Goal: Transaction & Acquisition: Download file/media

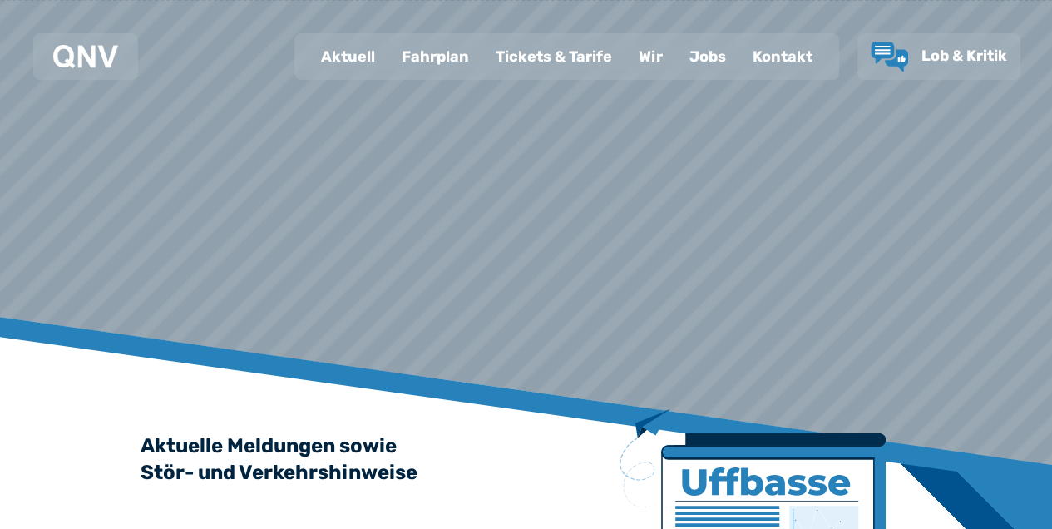
click at [333, 52] on div "Aktuell" at bounding box center [348, 56] width 81 height 43
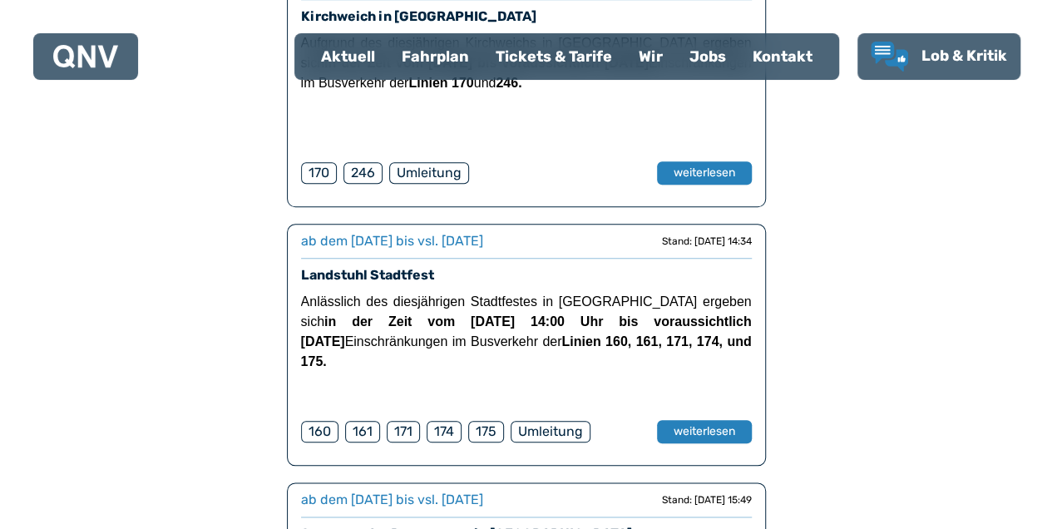
scroll to position [720, 0]
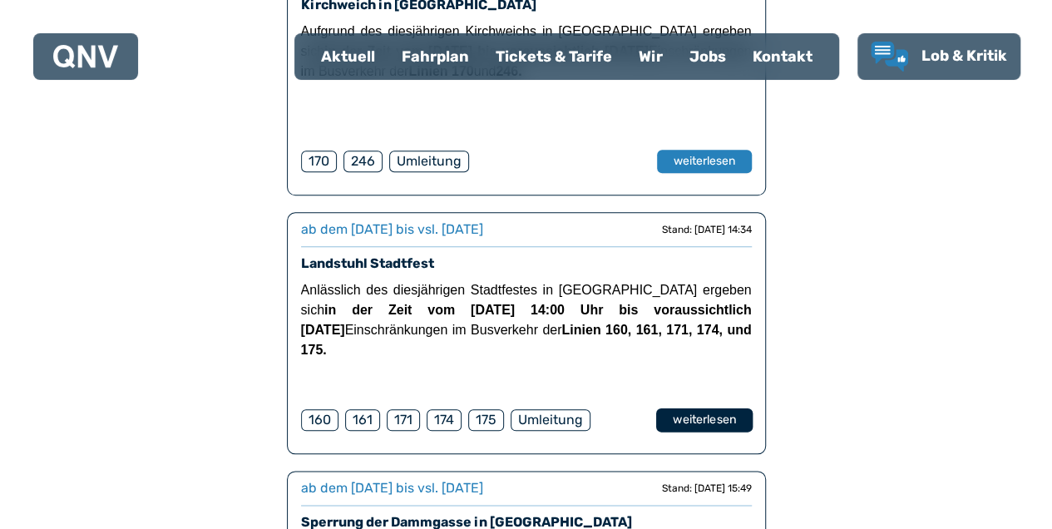
click at [715, 416] on button "weiterlesen" at bounding box center [703, 420] width 96 height 24
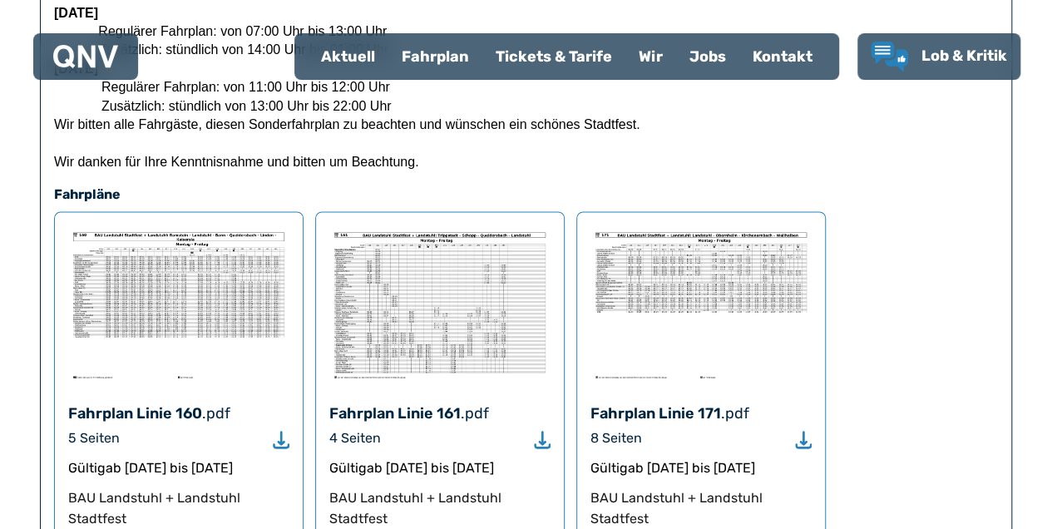
scroll to position [1115, 0]
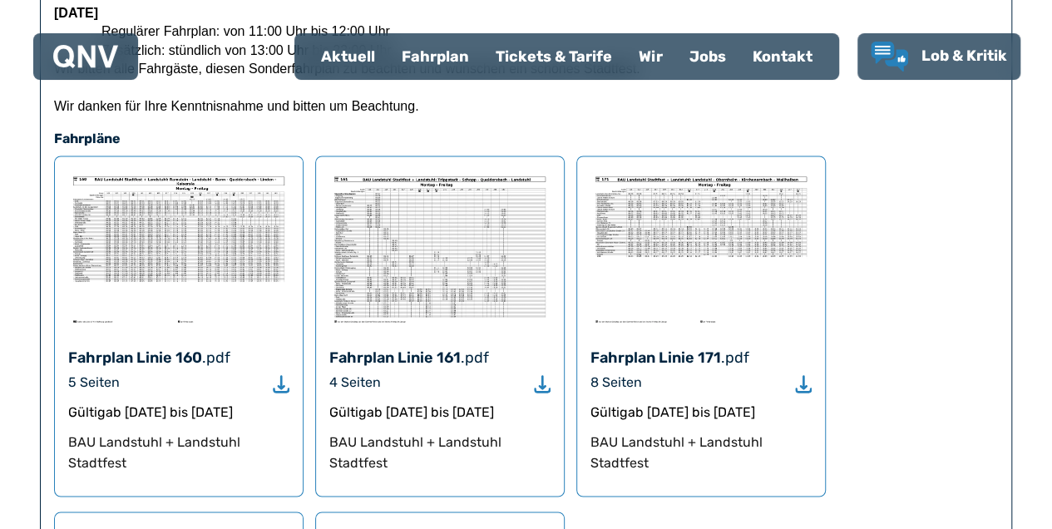
click at [400, 286] on img at bounding box center [439, 249] width 221 height 158
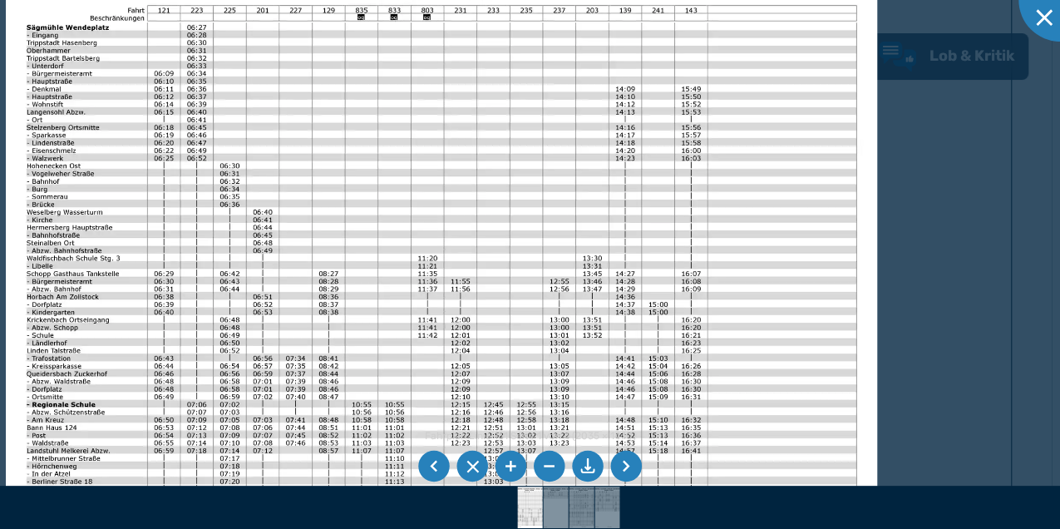
click at [685, 231] on img at bounding box center [442, 248] width 872 height 617
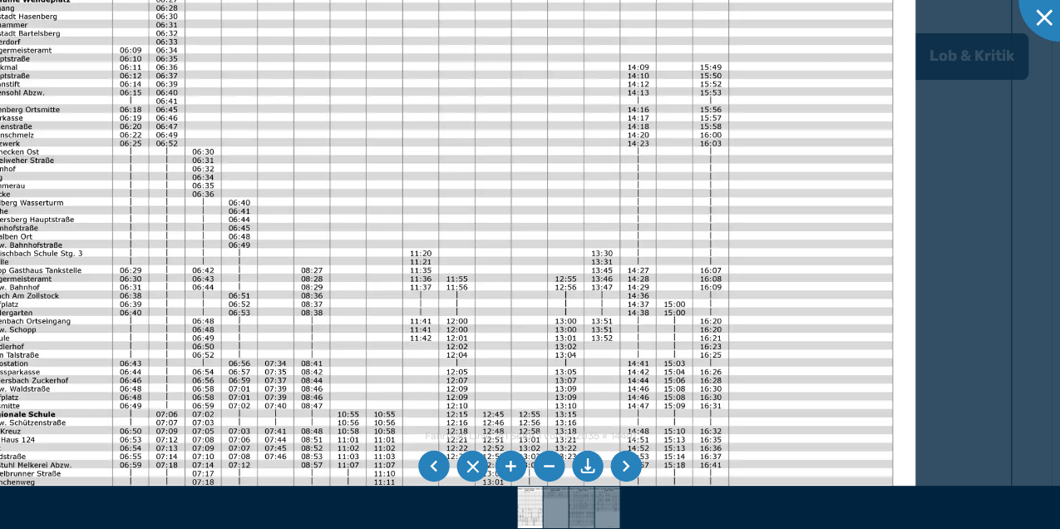
click at [632, 462] on li at bounding box center [626, 467] width 32 height 32
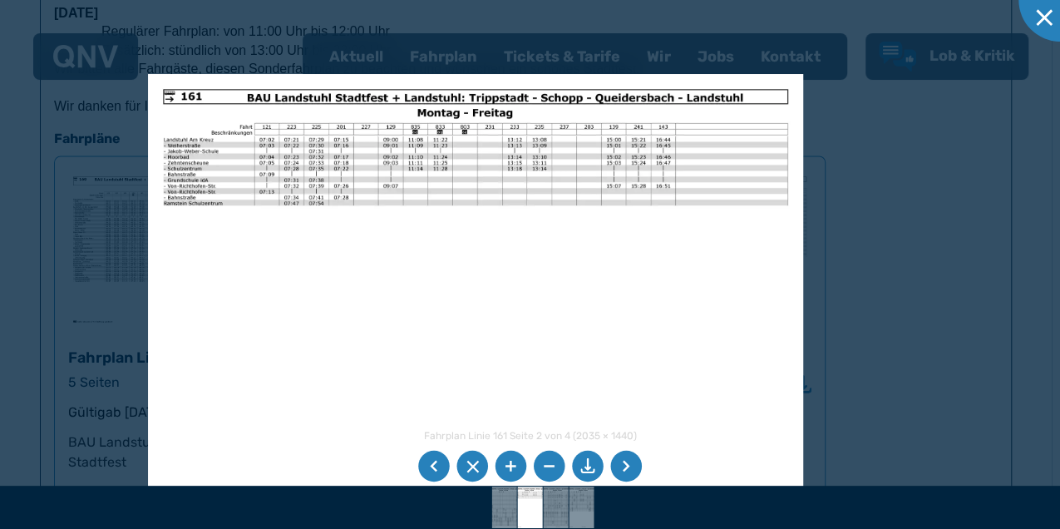
click at [471, 279] on img at bounding box center [475, 306] width 655 height 464
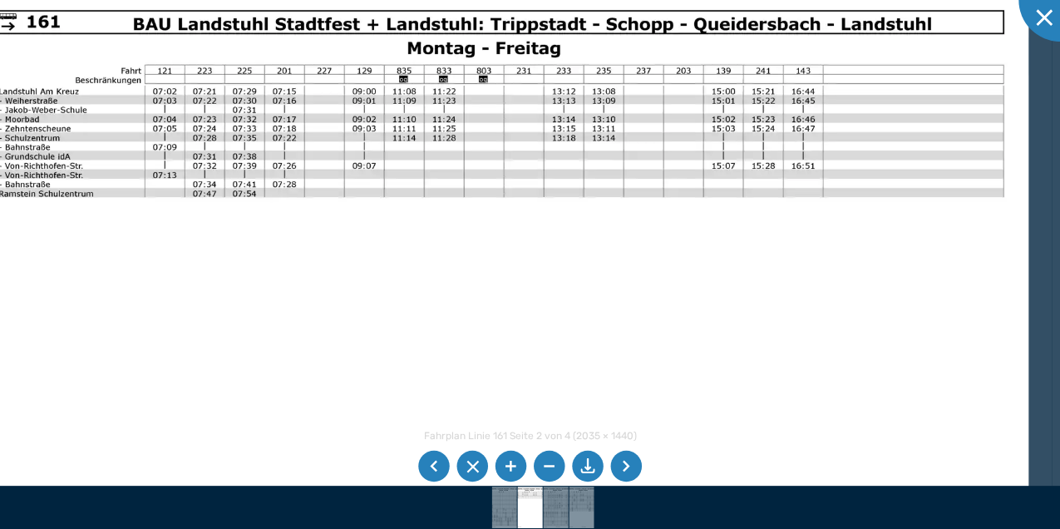
click at [680, 247] on img at bounding box center [500, 359] width 1055 height 747
click at [617, 464] on li at bounding box center [626, 467] width 32 height 32
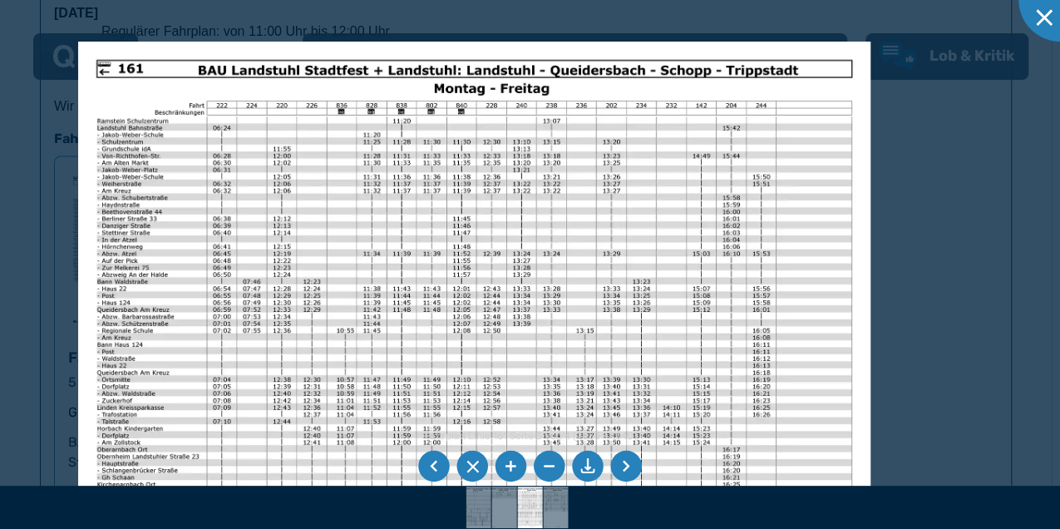
click at [434, 329] on img at bounding box center [474, 322] width 792 height 561
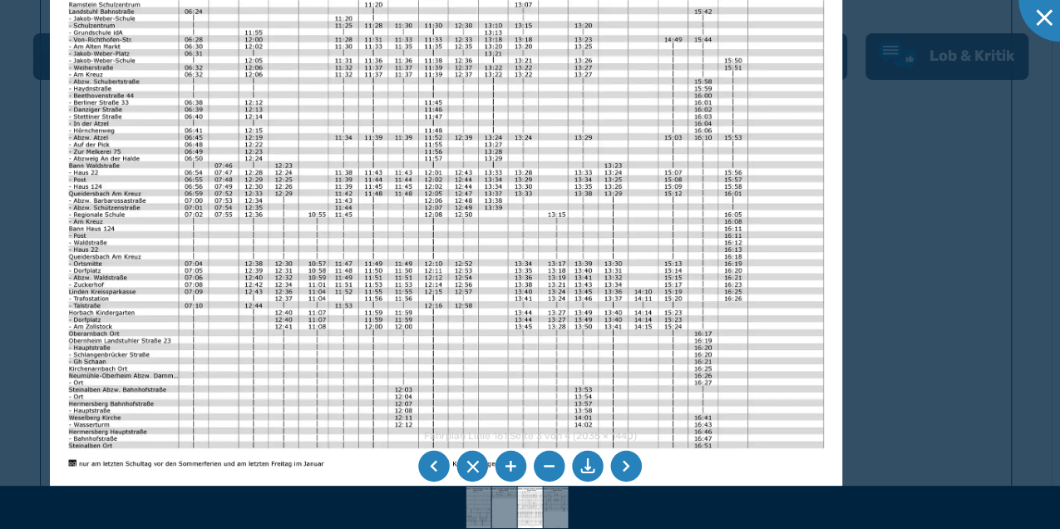
click at [669, 179] on img at bounding box center [446, 205] width 792 height 561
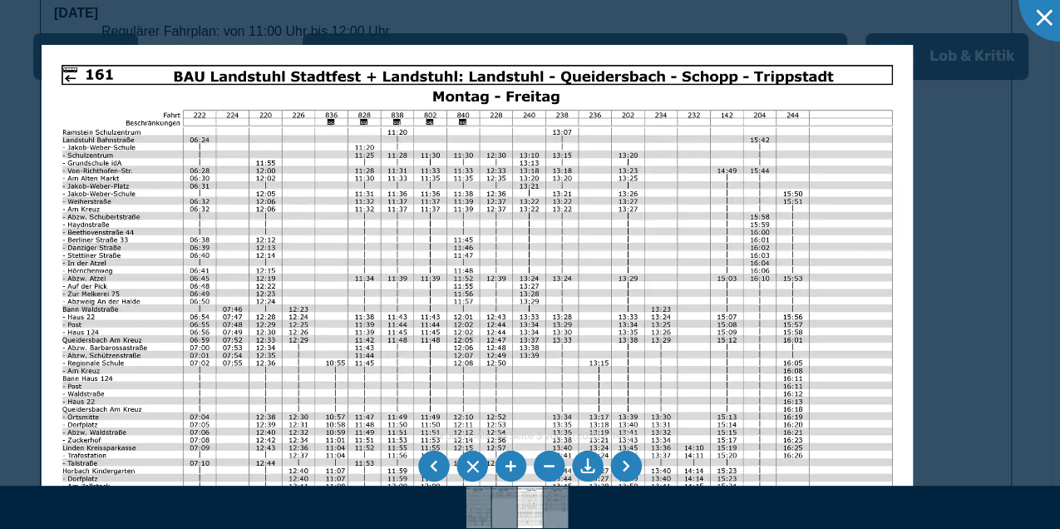
click at [632, 170] on img at bounding box center [478, 353] width 872 height 617
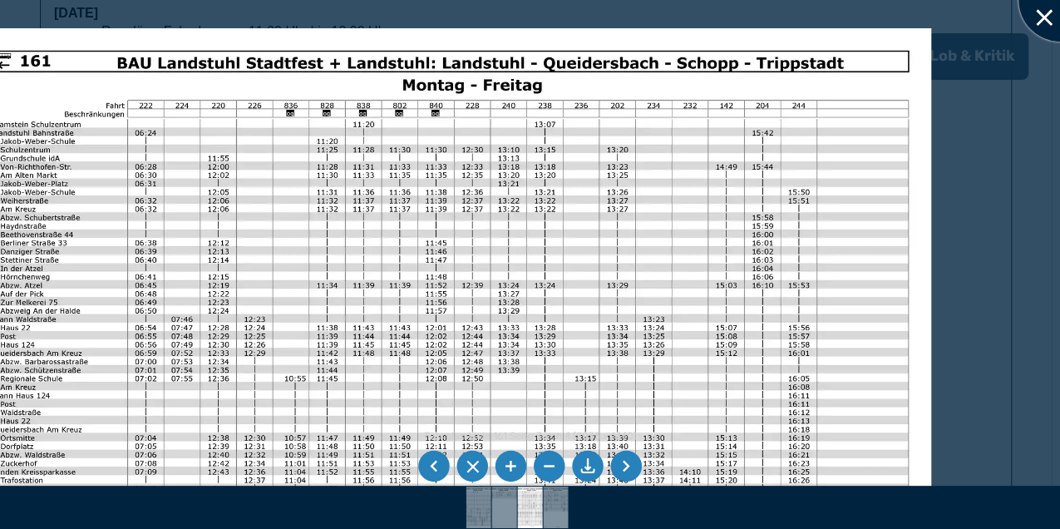
click at [1030, 7] on div at bounding box center [1060, -1] width 83 height 83
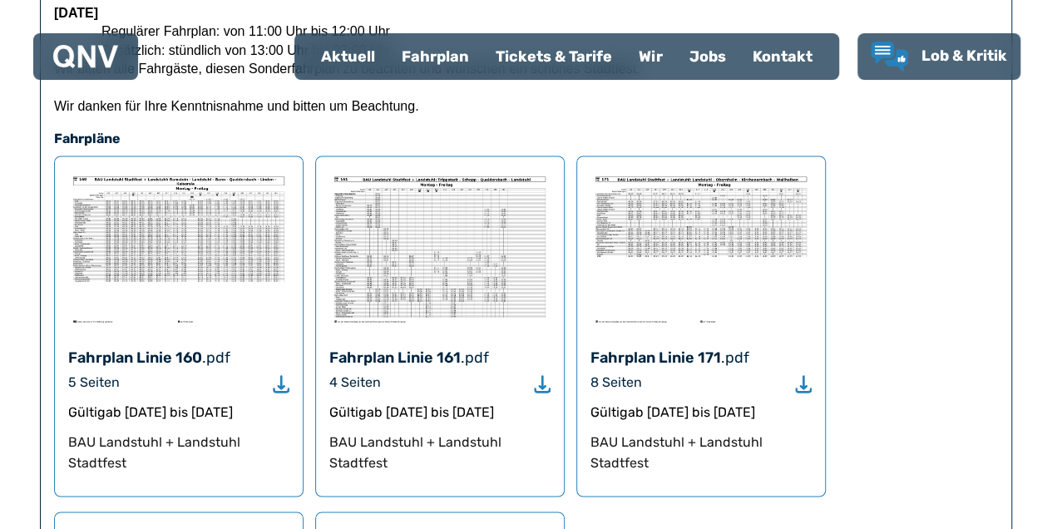
click at [942, 146] on h4 "Fahrpläne" at bounding box center [526, 139] width 944 height 20
click at [440, 388] on div "4 Seiten" at bounding box center [439, 383] width 221 height 20
click at [561, 403] on div "Fahrplan Linie 161 .pdf 4 Seiten Gültig ab [DATE] bis [DATE] BAU Landstuhl + La…" at bounding box center [439, 325] width 249 height 341
click at [550, 392] on use "Download" at bounding box center [542, 382] width 17 height 17
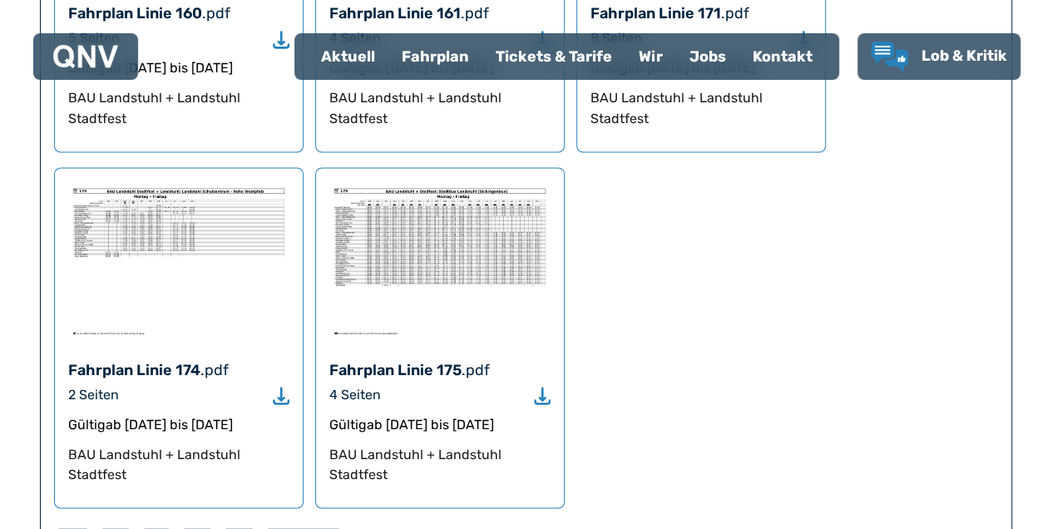
scroll to position [1558, 0]
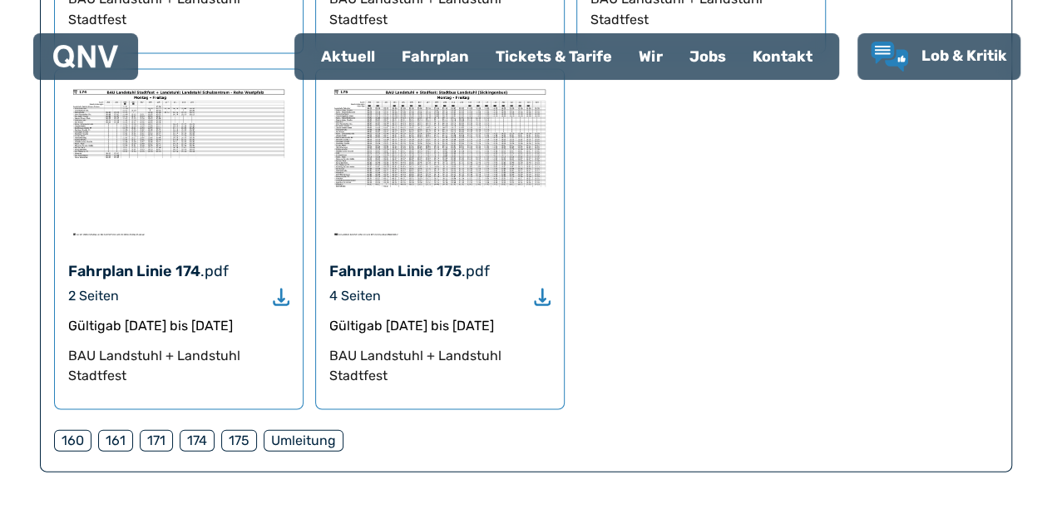
click at [545, 306] on icon "Download" at bounding box center [542, 296] width 17 height 19
